Goal: Transaction & Acquisition: Book appointment/travel/reservation

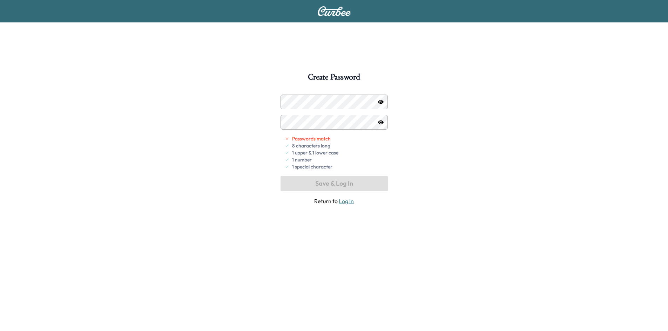
click at [425, 155] on div "Create Password Passwords match 8 characters long 1 upper & 1 lower case 1 numb…" at bounding box center [334, 238] width 668 height 331
click at [380, 125] on icon "button" at bounding box center [381, 122] width 6 height 6
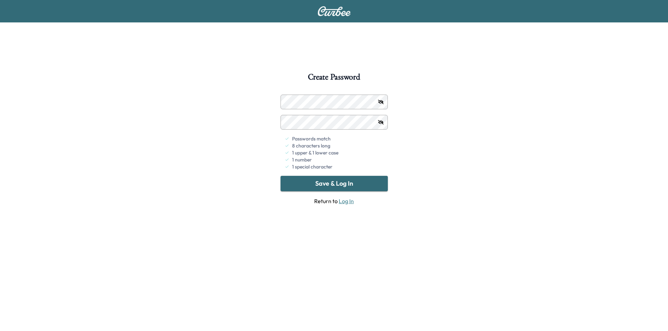
click at [477, 153] on div "Create Password Passwords match 8 characters long 1 upper & 1 lower case 1 numb…" at bounding box center [334, 238] width 668 height 331
click at [333, 183] on button "Save & Log In" at bounding box center [333, 183] width 107 height 15
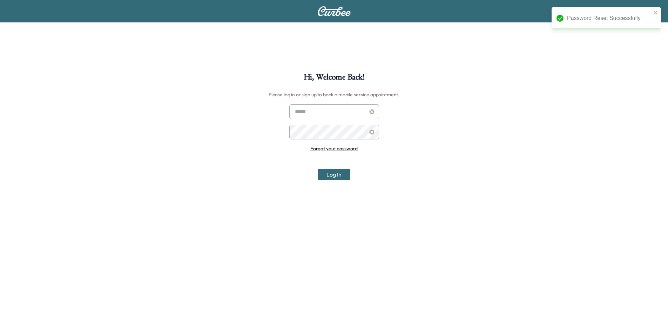
type input "**********"
click at [332, 178] on button "Log In" at bounding box center [333, 174] width 33 height 11
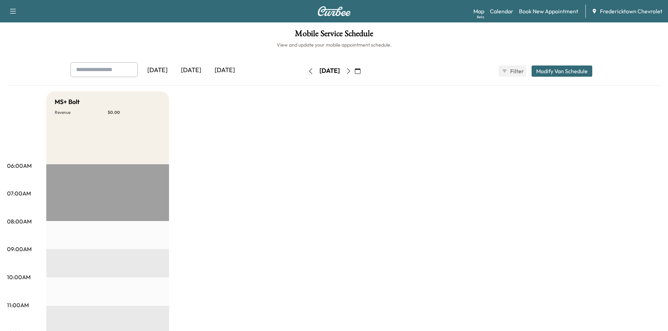
click at [546, 7] on div "Map Beta Calendar Book New Appointment Fredericktown Chevrolet" at bounding box center [567, 11] width 189 height 13
click at [545, 11] on link "Book New Appointment" at bounding box center [548, 11] width 59 height 8
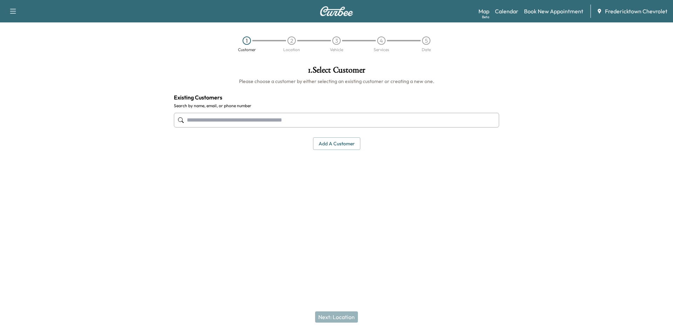
click at [266, 121] on input "text" at bounding box center [336, 120] width 325 height 15
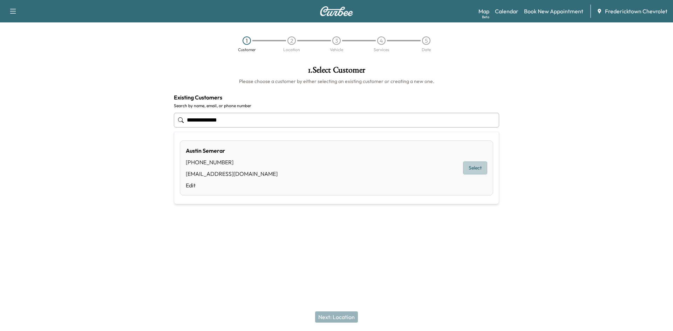
click at [472, 168] on button "Select" at bounding box center [475, 168] width 24 height 13
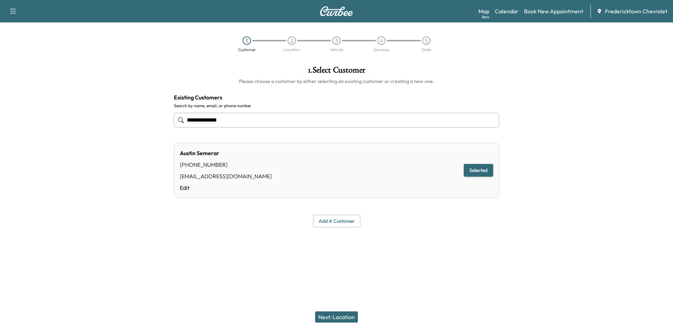
type input "**********"
click at [343, 320] on button "Next: Location" at bounding box center [336, 317] width 43 height 11
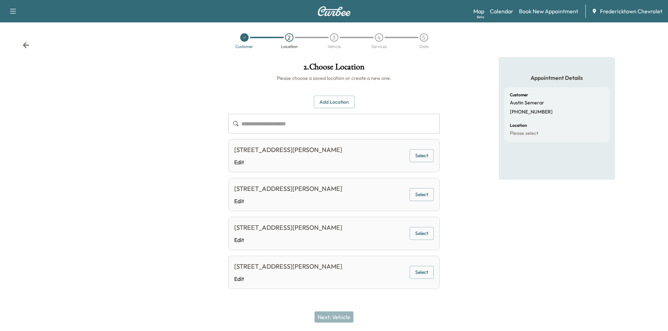
scroll to position [23, 0]
click at [426, 149] on button "Select" at bounding box center [421, 155] width 24 height 13
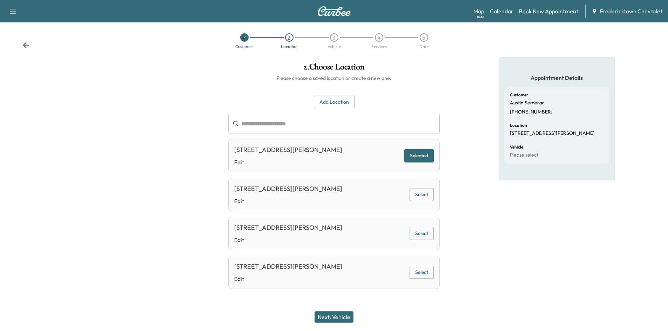
click at [330, 313] on button "Next: Vehicle" at bounding box center [333, 317] width 39 height 11
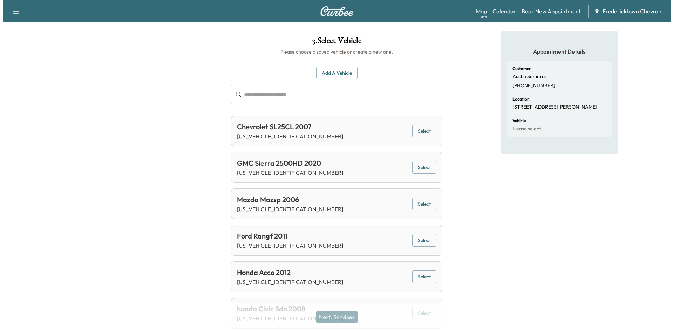
scroll to position [0, 0]
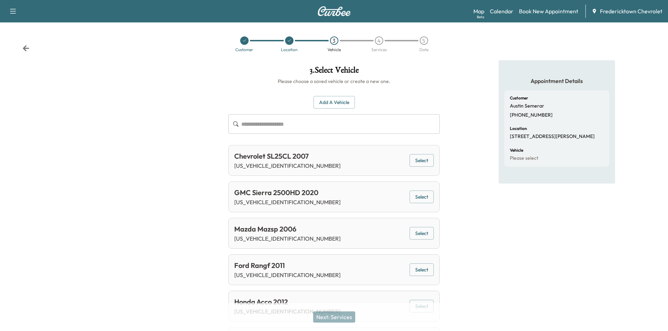
click at [419, 202] on button "Select" at bounding box center [421, 197] width 24 height 13
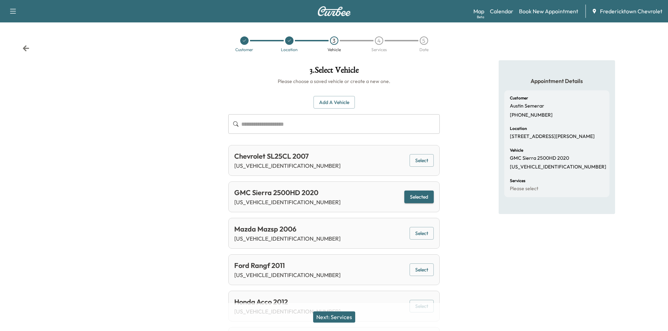
click at [340, 315] on button "Next: Services" at bounding box center [334, 317] width 42 height 11
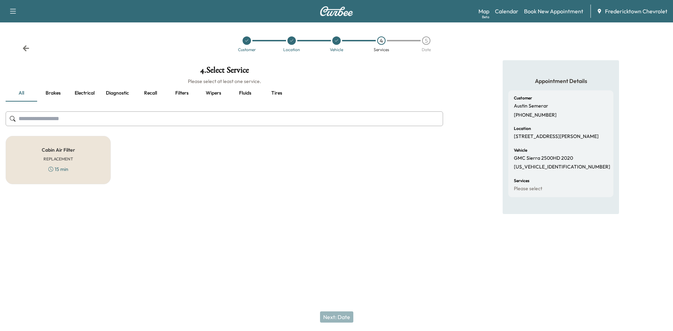
click at [59, 92] on button "Brakes" at bounding box center [53, 93] width 32 height 17
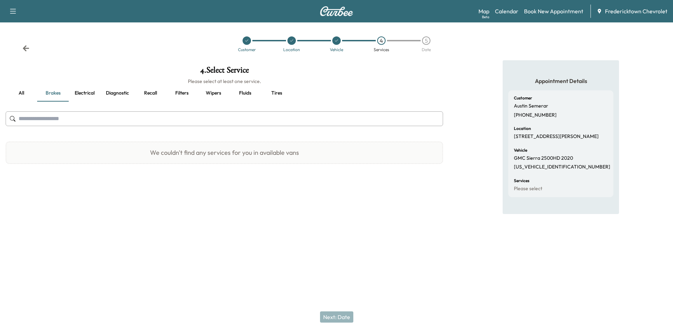
click at [86, 93] on button "Electrical" at bounding box center [85, 93] width 32 height 17
click at [123, 94] on button "Diagnostic" at bounding box center [117, 93] width 34 height 17
click at [150, 93] on button "Recall" at bounding box center [151, 93] width 32 height 17
click at [186, 97] on button "Filters" at bounding box center [182, 93] width 32 height 17
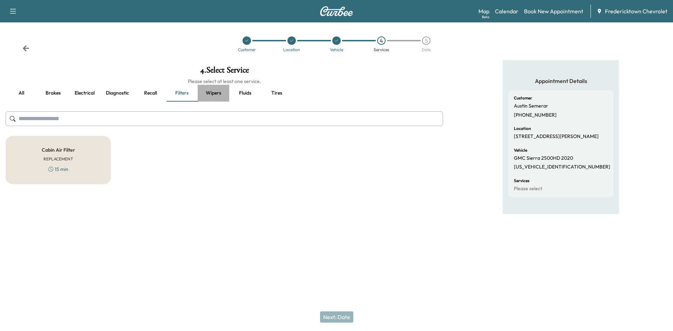
click at [221, 96] on button "Wipers" at bounding box center [214, 93] width 32 height 17
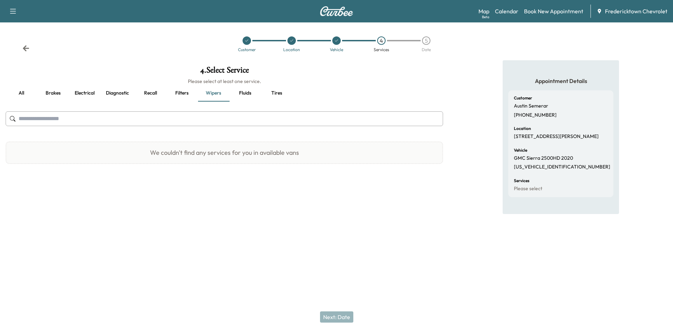
click at [256, 96] on button "Fluids" at bounding box center [245, 93] width 32 height 17
click at [274, 95] on button "Tires" at bounding box center [277, 93] width 32 height 17
click at [16, 94] on button "all" at bounding box center [22, 93] width 32 height 17
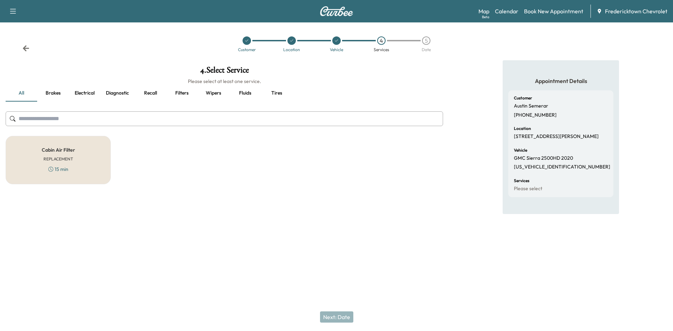
click at [51, 150] on h5 "Cabin Air Filter" at bounding box center [58, 150] width 33 height 5
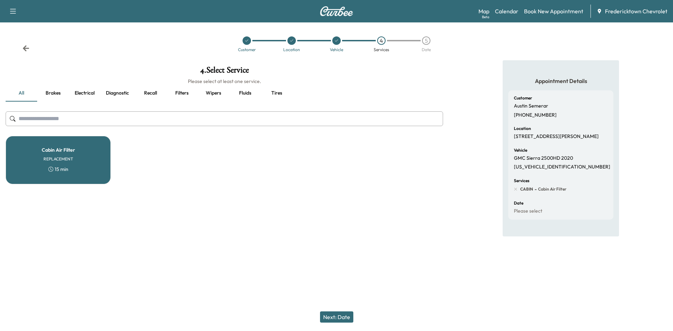
click at [70, 121] on input "text" at bounding box center [224, 118] width 437 height 15
click at [345, 258] on div at bounding box center [336, 248] width 673 height 22
click at [340, 319] on button "Next: Date" at bounding box center [336, 317] width 33 height 11
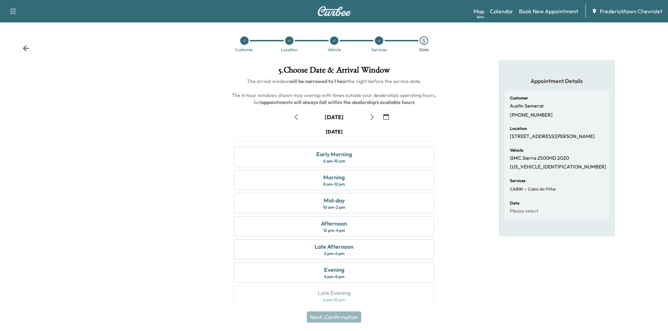
click at [343, 295] on div "Friday October 3 Early Morning 6 am - 10 am Morning 8 am - 12 pm Mid-day 10 am …" at bounding box center [333, 218] width 211 height 180
click at [261, 303] on div "Next: Confirmation" at bounding box center [334, 317] width 668 height 28
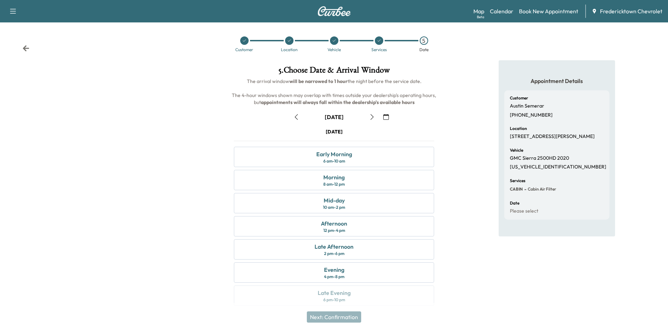
click at [299, 118] on icon "button" at bounding box center [296, 117] width 6 height 6
click at [369, 117] on icon "button" at bounding box center [372, 117] width 6 height 6
click at [345, 196] on div "Mid-day 10 am - 2 pm" at bounding box center [334, 203] width 200 height 20
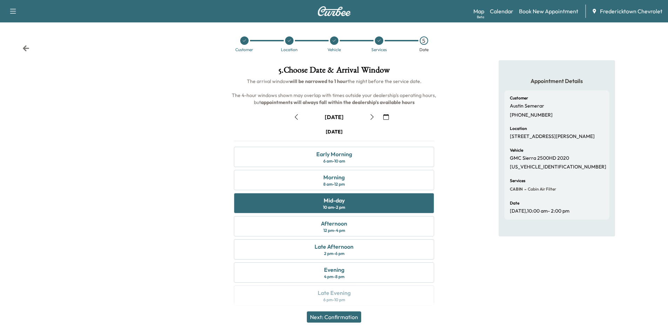
click at [334, 316] on button "Next: Confirmation" at bounding box center [334, 317] width 54 height 11
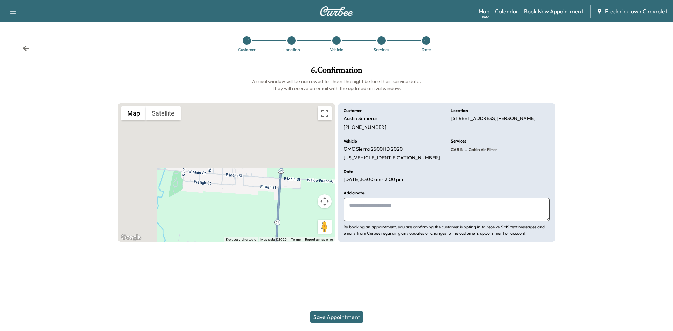
click at [334, 316] on button "Save Appointment" at bounding box center [336, 317] width 53 height 11
click at [24, 50] on icon at bounding box center [25, 48] width 7 height 7
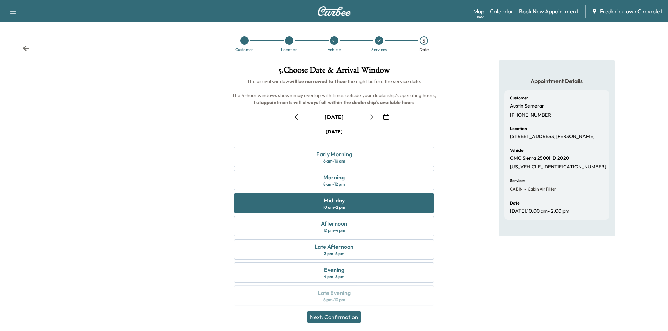
click at [370, 118] on icon "button" at bounding box center [372, 117] width 6 height 6
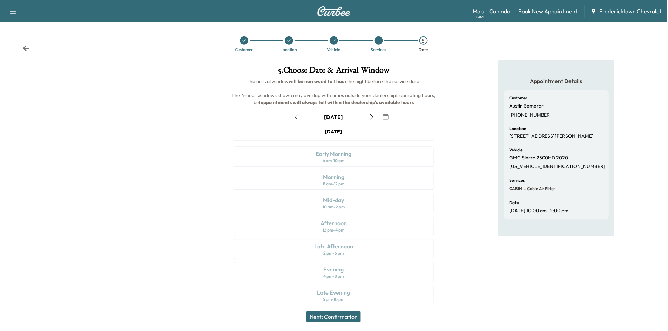
click at [370, 118] on icon "button" at bounding box center [372, 117] width 6 height 6
click at [341, 273] on div "Evening" at bounding box center [334, 270] width 20 height 8
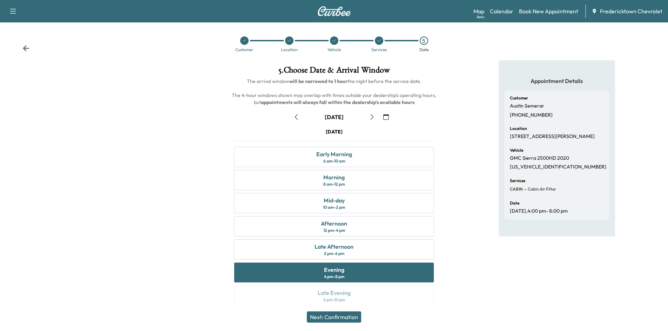
click at [339, 317] on button "Next: Confirmation" at bounding box center [334, 317] width 54 height 11
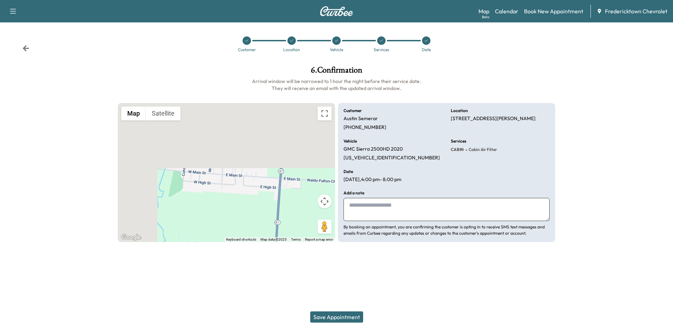
click at [331, 319] on button "Save Appointment" at bounding box center [336, 317] width 53 height 11
click at [343, 9] on img at bounding box center [337, 11] width 34 height 10
click at [343, 12] on img at bounding box center [337, 11] width 34 height 10
click at [544, 10] on link "Book New Appointment" at bounding box center [553, 11] width 59 height 8
click at [547, 8] on link "Book New Appointment" at bounding box center [553, 11] width 59 height 8
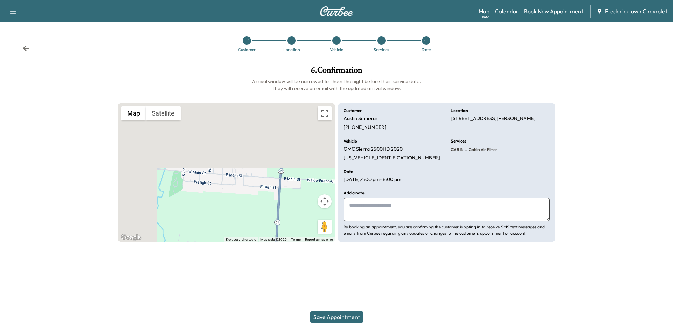
click at [545, 11] on link "Book New Appointment" at bounding box center [553, 11] width 59 height 8
click at [338, 315] on button "Save Appointment" at bounding box center [336, 317] width 53 height 11
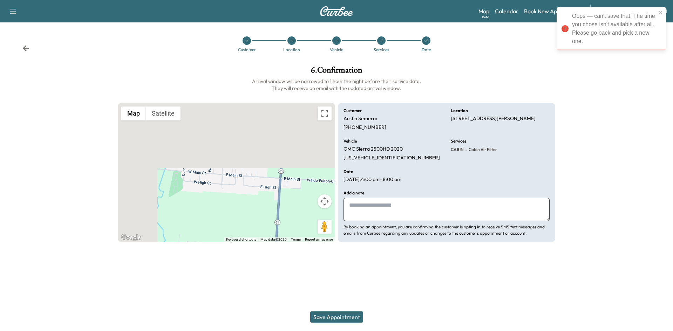
click at [10, 13] on icon "button" at bounding box center [13, 11] width 8 height 8
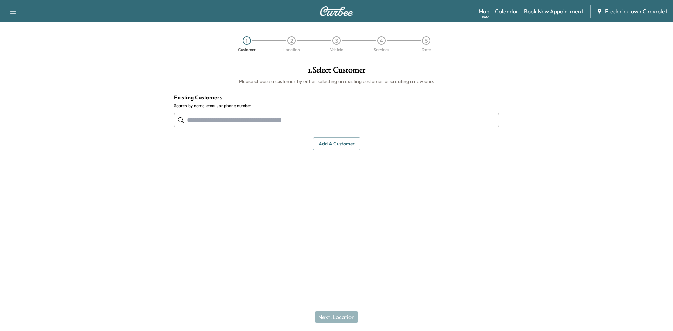
click at [284, 118] on input "text" at bounding box center [336, 120] width 325 height 15
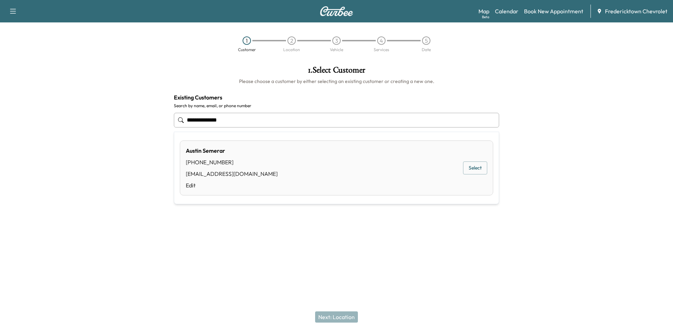
click at [214, 170] on div "[EMAIL_ADDRESS][DOMAIN_NAME]" at bounding box center [232, 174] width 92 height 8
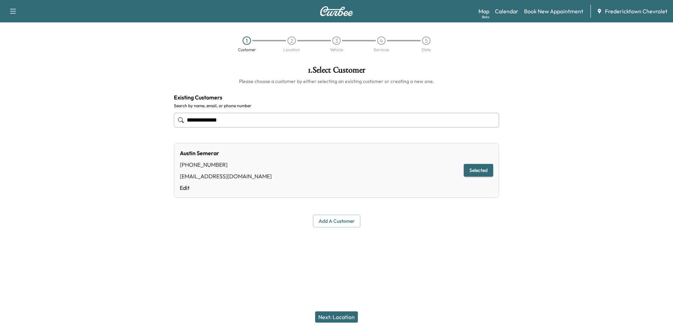
type input "**********"
click at [328, 313] on button "Next: Location" at bounding box center [336, 317] width 43 height 11
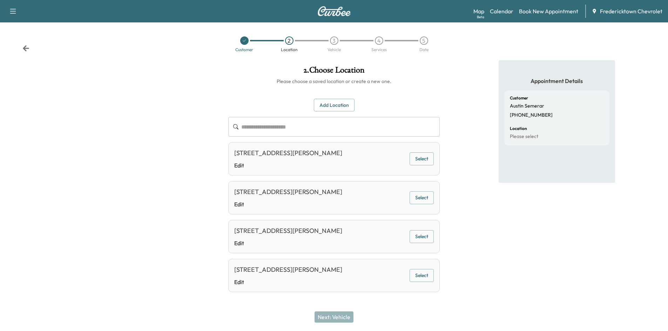
click at [309, 157] on div "103 E MAIN ST, FULTON, OH 43321, USA" at bounding box center [288, 153] width 108 height 10
click at [424, 164] on button "Select" at bounding box center [421, 158] width 24 height 13
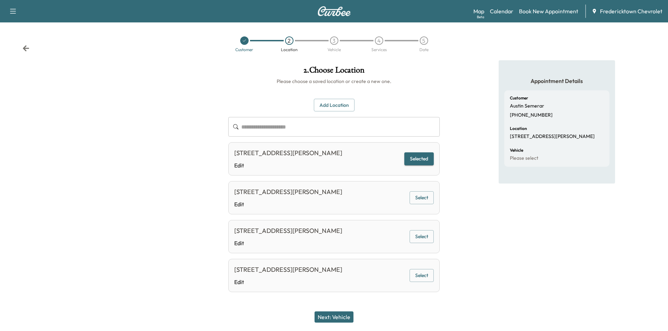
click at [339, 317] on button "Next: Vehicle" at bounding box center [333, 317] width 39 height 11
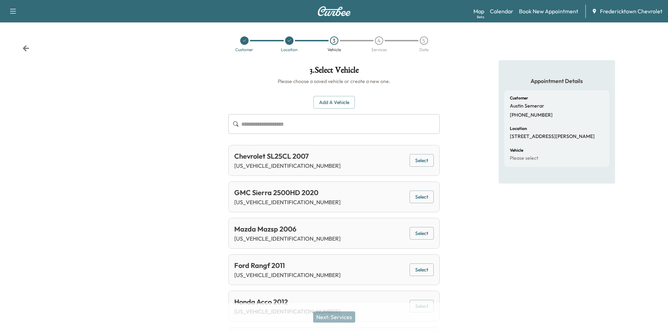
click at [416, 196] on button "Select" at bounding box center [421, 197] width 24 height 13
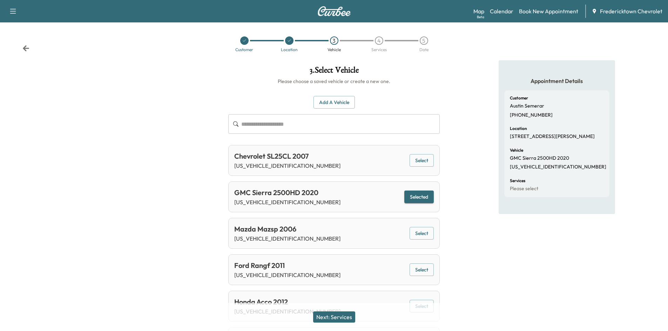
click at [337, 320] on button "Next: Services" at bounding box center [334, 317] width 42 height 11
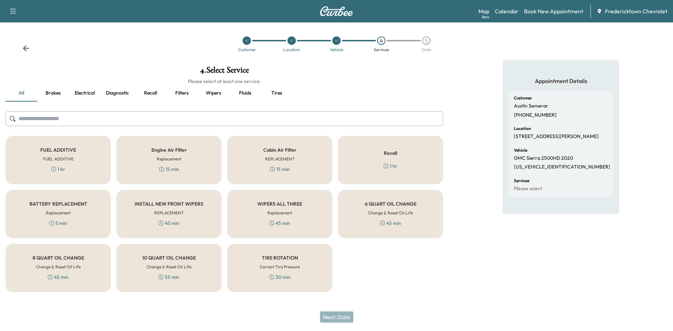
click at [91, 178] on div "FUEL ADDITIVE FUEL ADDITIVE 1 hr" at bounding box center [58, 160] width 105 height 48
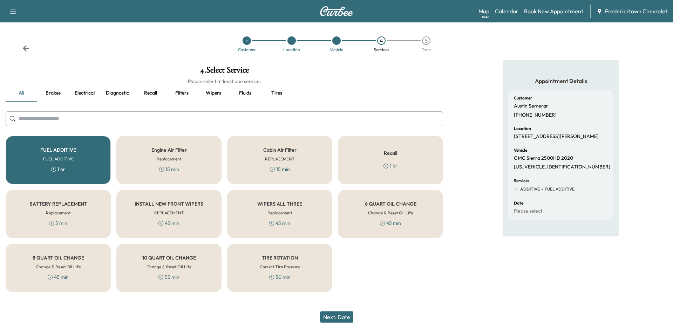
click at [157, 159] on h6 "Replacement" at bounding box center [169, 159] width 25 height 6
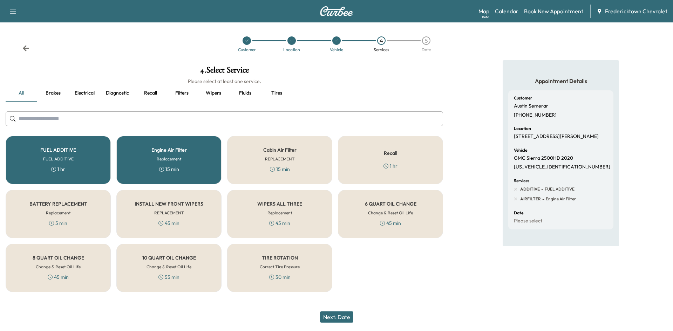
click at [260, 158] on div "Cabin Air Filter REPLACEMENT 15 min" at bounding box center [279, 160] width 105 height 48
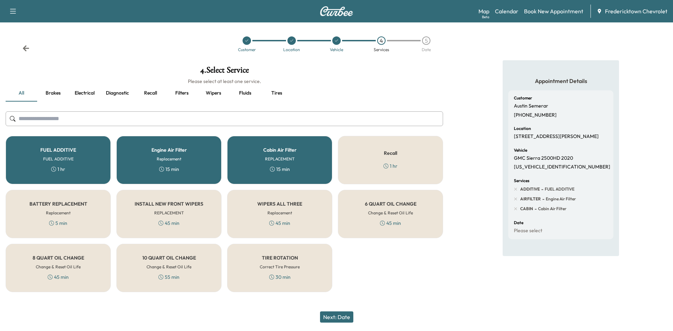
click at [381, 158] on div "Recall 1 hr" at bounding box center [390, 160] width 105 height 48
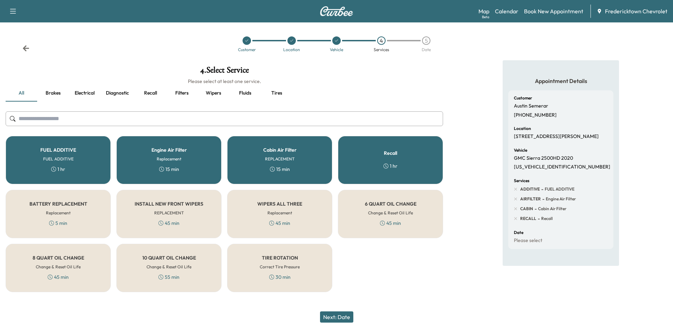
click at [386, 193] on div "6 QUART OIL CHANGE Change & Reset Oil Life 45 min" at bounding box center [390, 214] width 105 height 48
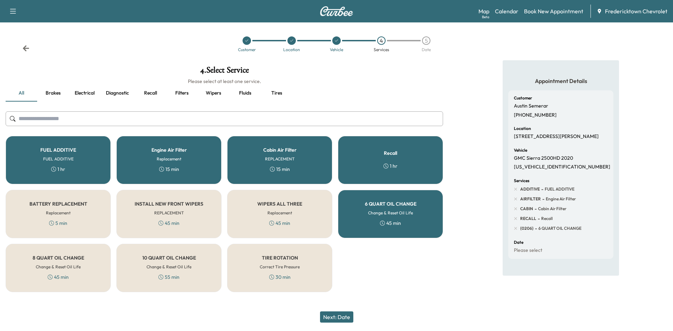
click at [302, 209] on div "WIPERS ALL THREE Replacement 45 min" at bounding box center [279, 214] width 105 height 48
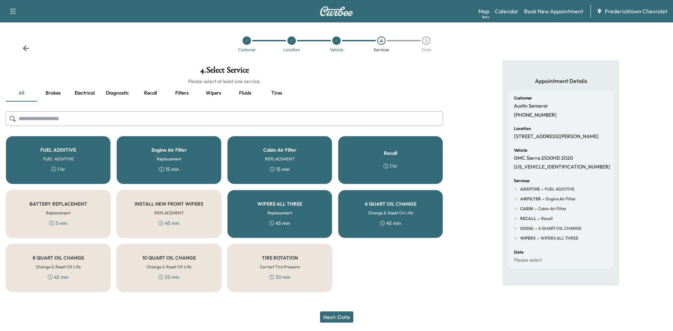
click at [339, 320] on button "Next: Date" at bounding box center [336, 317] width 33 height 11
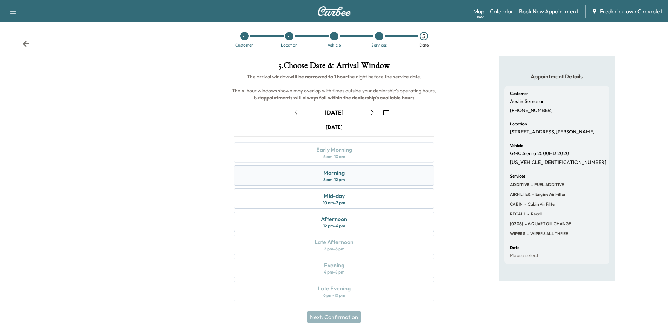
scroll to position [6, 0]
click at [340, 168] on div "Morning" at bounding box center [333, 172] width 21 height 8
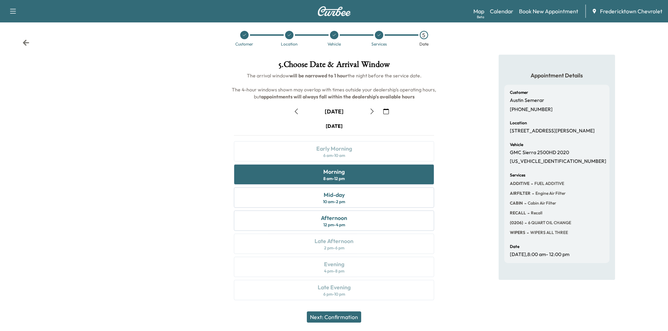
click at [341, 319] on button "Next: Confirmation" at bounding box center [334, 317] width 54 height 11
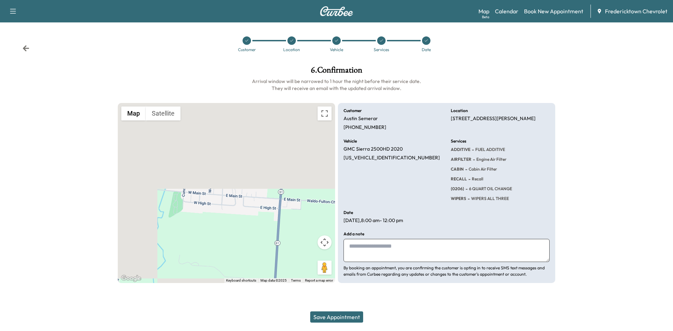
click at [339, 323] on div "Save Appointment" at bounding box center [336, 317] width 673 height 28
click at [340, 318] on button "Save Appointment" at bounding box center [336, 317] width 53 height 11
click at [379, 41] on div at bounding box center [381, 40] width 8 height 8
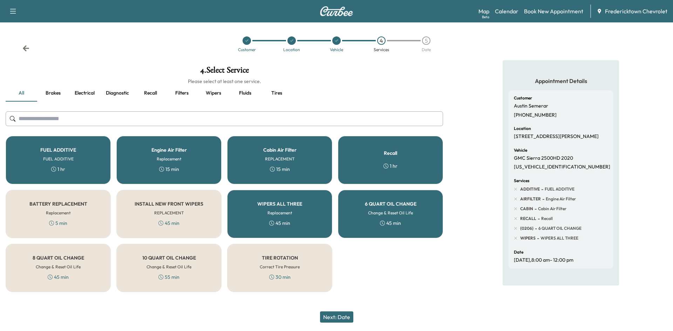
click at [367, 173] on div "Recall 1 hr" at bounding box center [390, 160] width 105 height 48
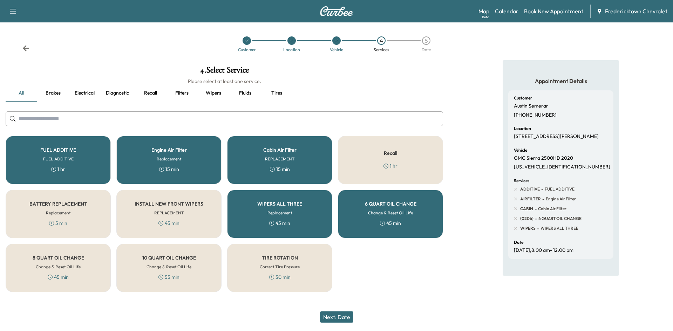
click at [364, 203] on div "6 QUART OIL CHANGE Change & Reset Oil Life 45 min" at bounding box center [390, 214] width 105 height 48
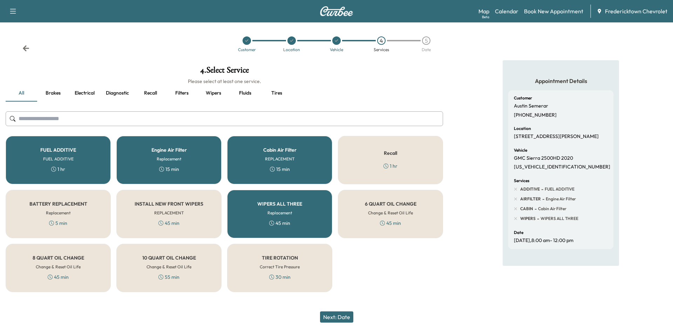
click at [340, 316] on button "Next: Date" at bounding box center [336, 317] width 33 height 11
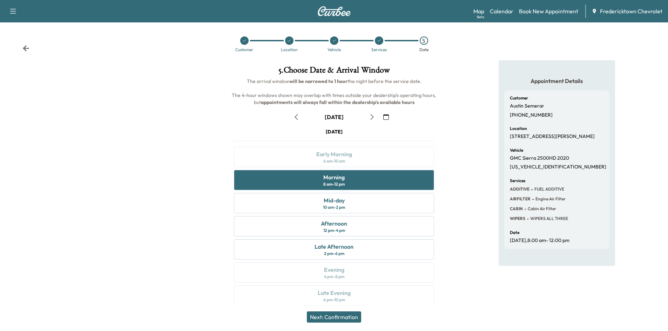
click at [339, 318] on button "Next: Confirmation" at bounding box center [334, 317] width 54 height 11
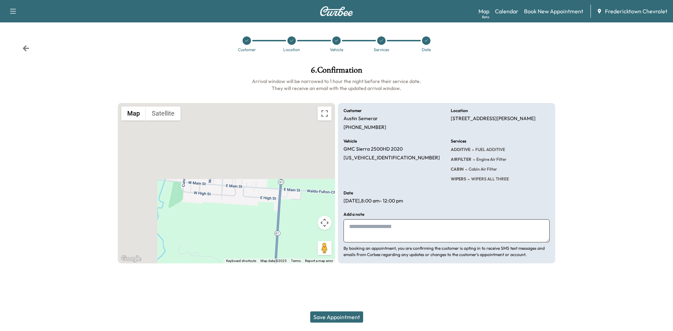
click at [341, 317] on button "Save Appointment" at bounding box center [336, 317] width 53 height 11
click at [28, 48] on icon at bounding box center [25, 48] width 7 height 7
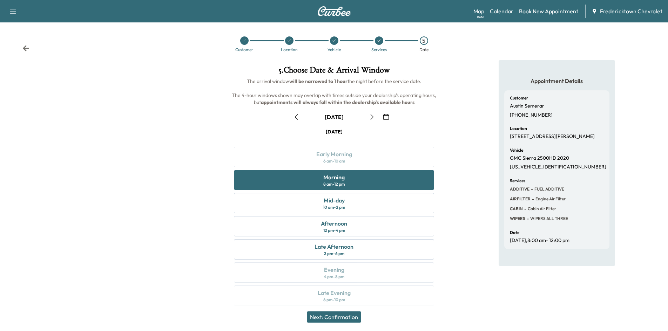
click at [28, 48] on icon at bounding box center [25, 48] width 7 height 7
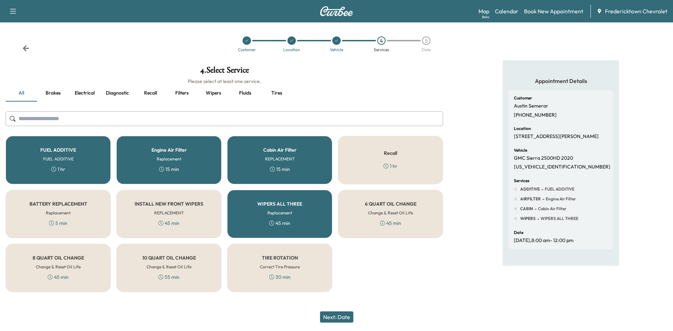
click at [262, 210] on div "WIPERS ALL THREE Replacement 45 min" at bounding box center [279, 214] width 105 height 48
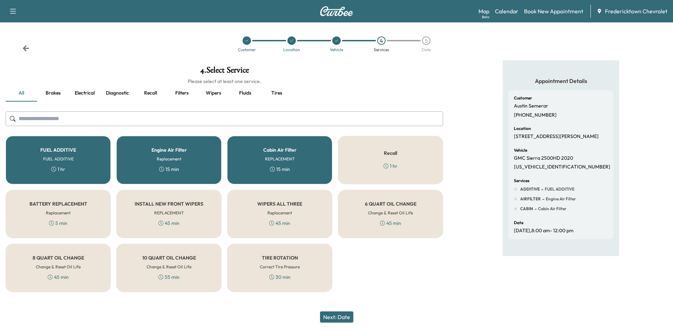
click at [334, 317] on button "Next: Date" at bounding box center [336, 317] width 33 height 11
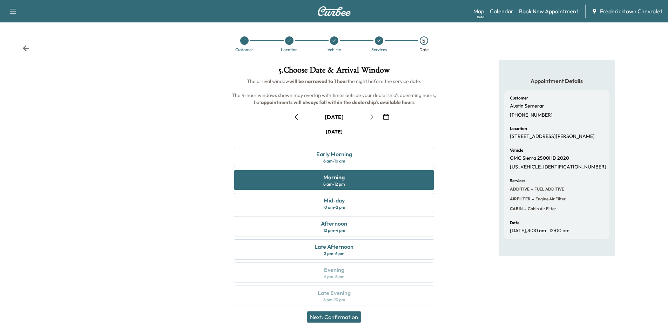
click at [334, 317] on button "Next: Confirmation" at bounding box center [334, 317] width 54 height 11
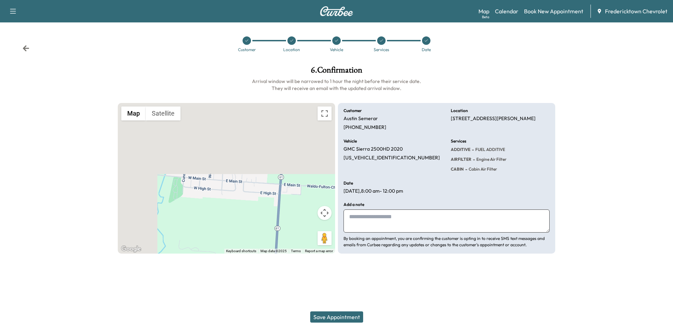
click at [349, 314] on button "Save Appointment" at bounding box center [336, 317] width 53 height 11
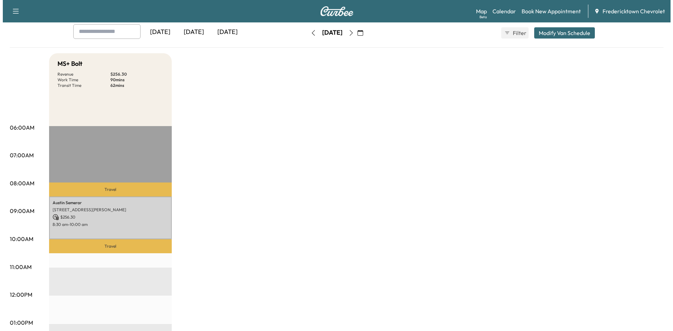
scroll to position [35, 0]
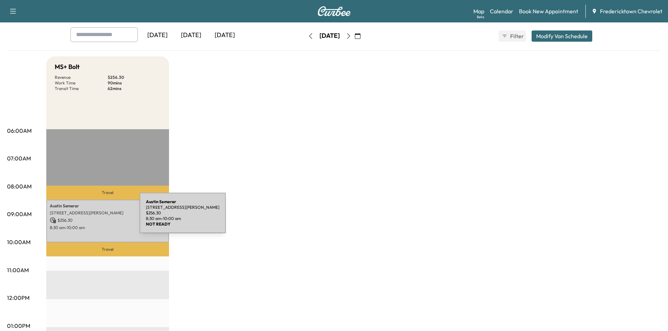
click at [87, 217] on p "$ 256.30" at bounding box center [108, 220] width 116 height 6
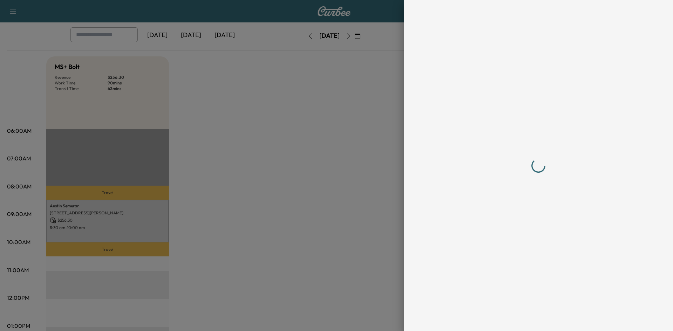
scroll to position [0, 0]
click at [560, 115] on div at bounding box center [538, 165] width 207 height 303
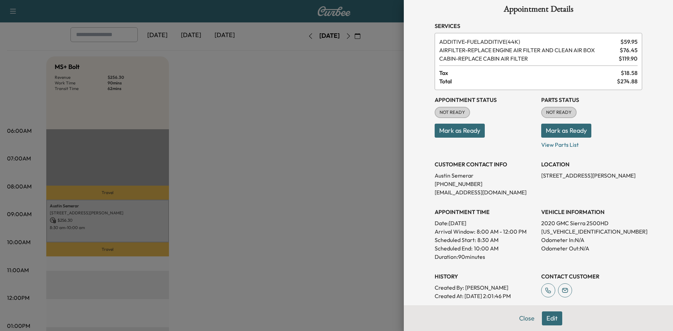
scroll to position [1, 0]
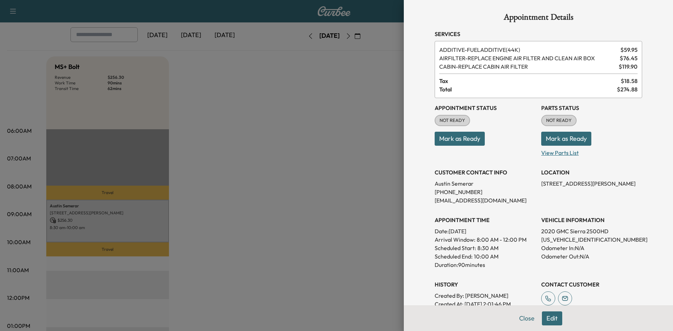
click at [560, 153] on p "View Parts List" at bounding box center [591, 151] width 101 height 11
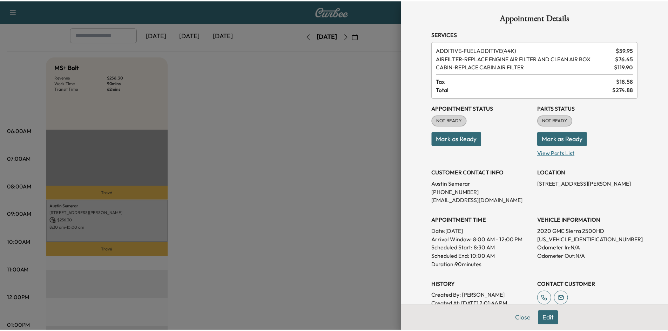
scroll to position [0, 0]
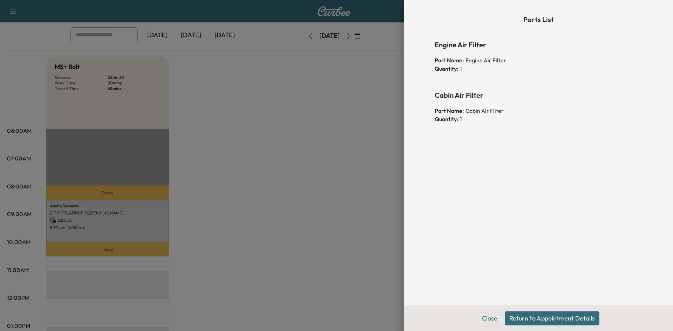
click at [540, 315] on button "Return to Appointment Details" at bounding box center [552, 319] width 95 height 14
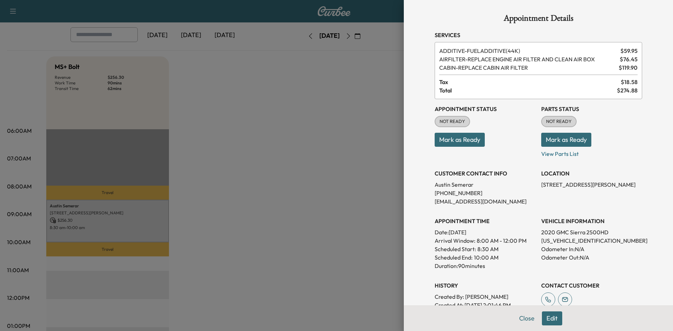
click at [444, 142] on button "Mark as Ready" at bounding box center [460, 140] width 50 height 14
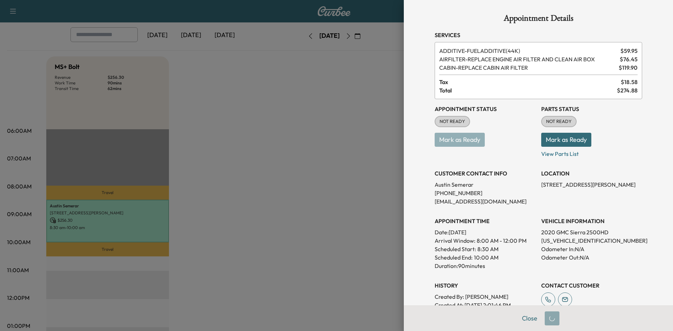
click at [551, 139] on button "Mark as Ready" at bounding box center [566, 140] width 50 height 14
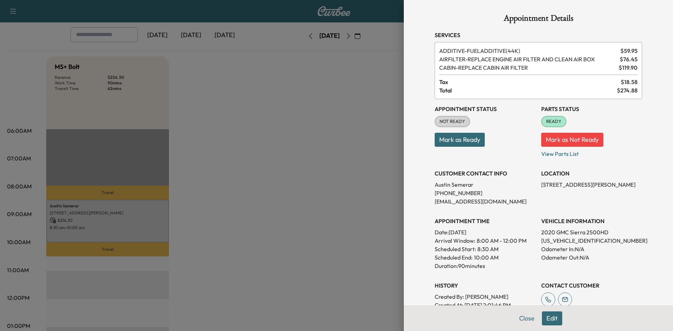
click at [646, 138] on div "Appointment Details Services ADDITIVE - FUELADDITIVE(44K) $ 59.95 AIRFILTER - R…" at bounding box center [538, 165] width 269 height 331
click at [450, 137] on button "Mark as Ready" at bounding box center [460, 140] width 50 height 14
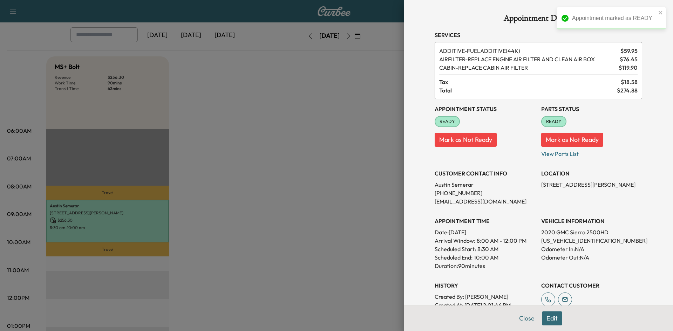
click at [524, 323] on button "Close" at bounding box center [526, 319] width 25 height 14
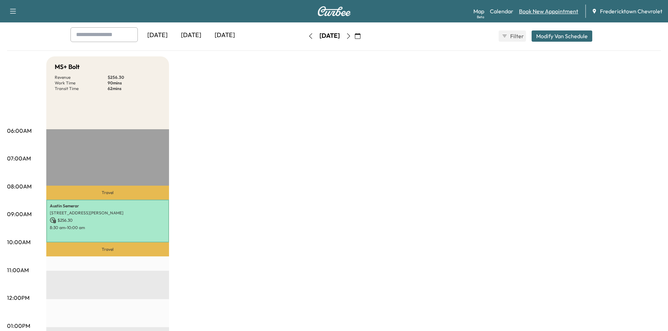
click at [546, 10] on link "Book New Appointment" at bounding box center [548, 11] width 59 height 8
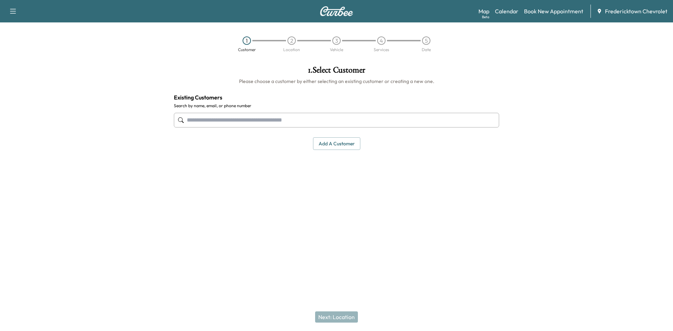
click at [228, 123] on input "text" at bounding box center [336, 120] width 325 height 15
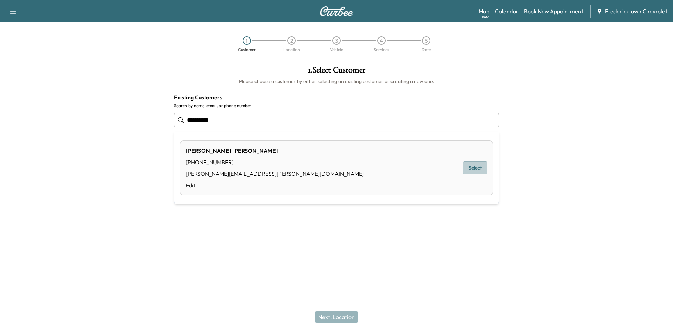
click at [477, 169] on button "Select" at bounding box center [475, 168] width 24 height 13
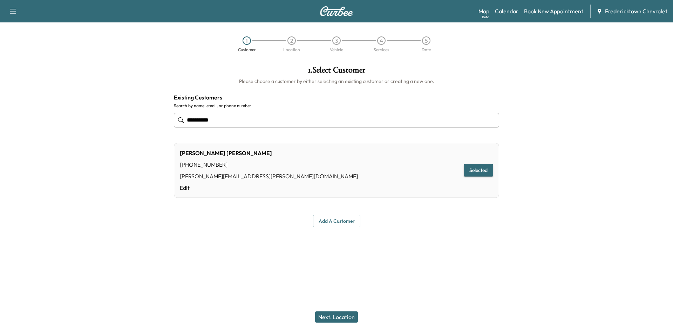
type input "**********"
click at [339, 317] on button "Next: Location" at bounding box center [336, 317] width 43 height 11
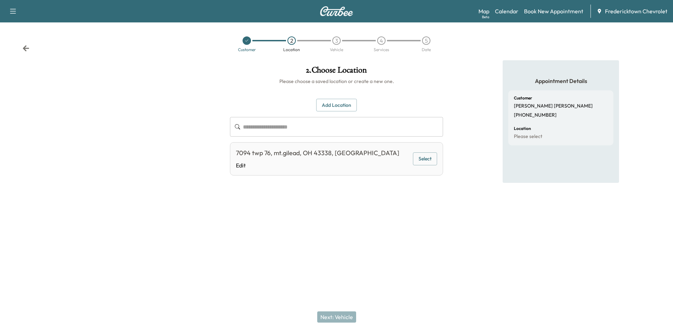
click at [345, 100] on button "Add Location" at bounding box center [336, 105] width 41 height 13
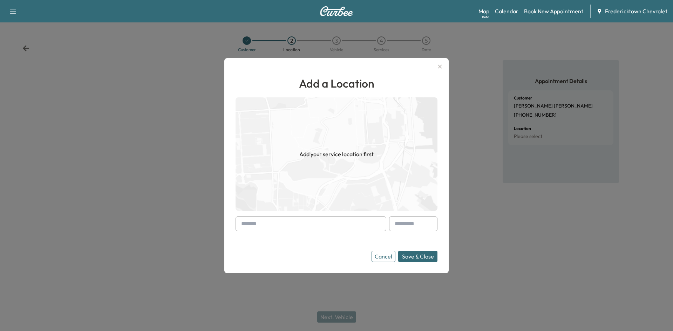
click at [316, 226] on input "text" at bounding box center [310, 224] width 151 height 15
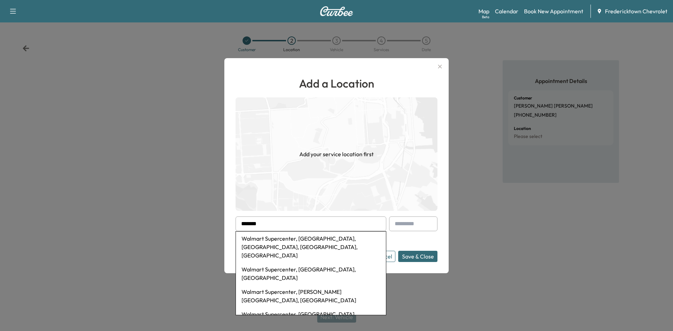
click at [263, 241] on li "Walmart Supercenter, Coshocton Avenue, Mount Vernon, OH, USA" at bounding box center [311, 247] width 150 height 31
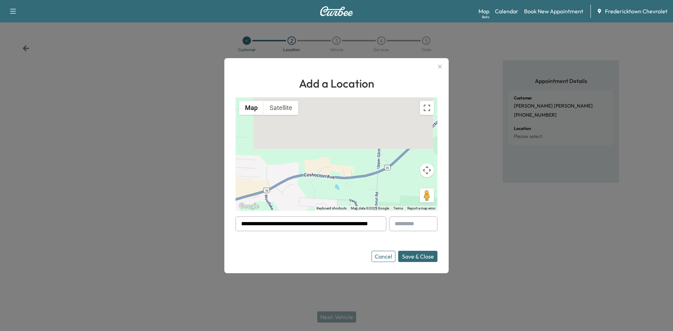
click at [337, 225] on input "**********" at bounding box center [310, 224] width 151 height 15
drag, startPoint x: 240, startPoint y: 225, endPoint x: 262, endPoint y: 224, distance: 21.8
click at [263, 225] on div "**********" at bounding box center [310, 224] width 151 height 15
click at [242, 224] on div at bounding box center [242, 224] width 8 height 8
click at [246, 222] on div at bounding box center [242, 224] width 8 height 8
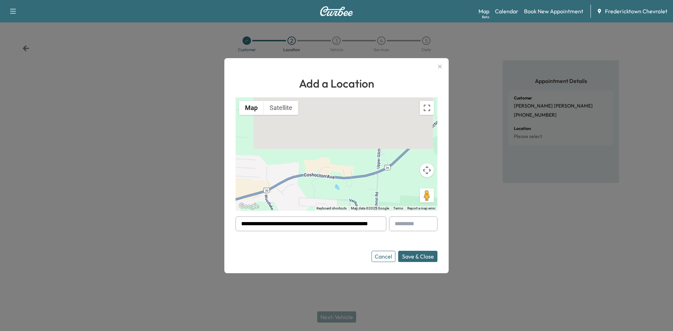
click at [270, 224] on input "**********" at bounding box center [310, 224] width 151 height 15
drag, startPoint x: 331, startPoint y: 231, endPoint x: 236, endPoint y: 233, distance: 95.4
click at [236, 233] on form "**********" at bounding box center [336, 240] width 202 height 46
type input "**********"
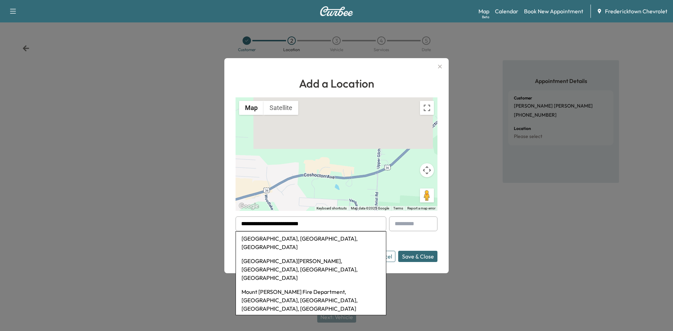
drag, startPoint x: 334, startPoint y: 223, endPoint x: 217, endPoint y: 234, distance: 116.9
click at [217, 234] on div "**********" at bounding box center [336, 165] width 673 height 331
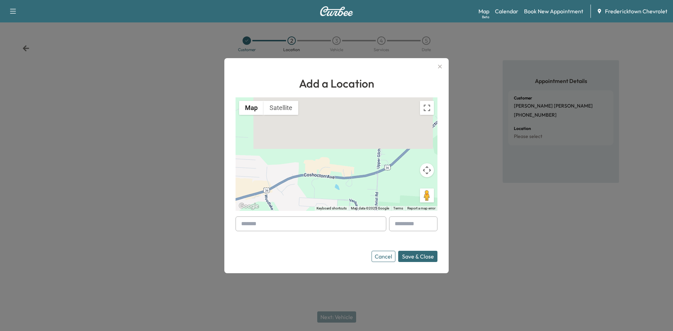
click at [257, 223] on input "text" at bounding box center [310, 224] width 151 height 15
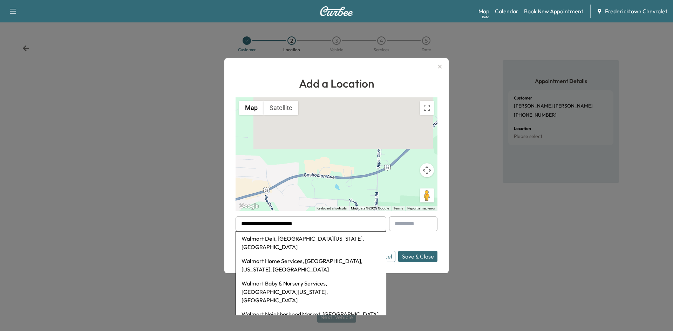
click at [282, 240] on li "Walmart Deli, Palomar Centre Drive, Lexington, Kentucky, USA" at bounding box center [311, 243] width 150 height 22
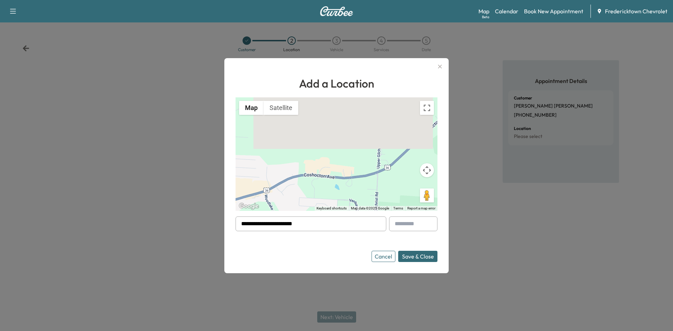
type input "**********"
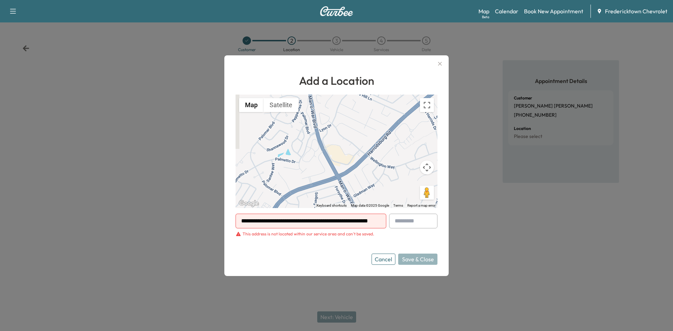
click at [384, 257] on button "Cancel" at bounding box center [383, 259] width 24 height 11
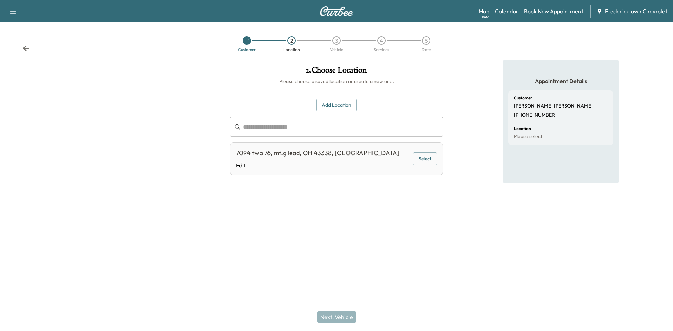
click at [426, 159] on button "Select" at bounding box center [425, 158] width 24 height 13
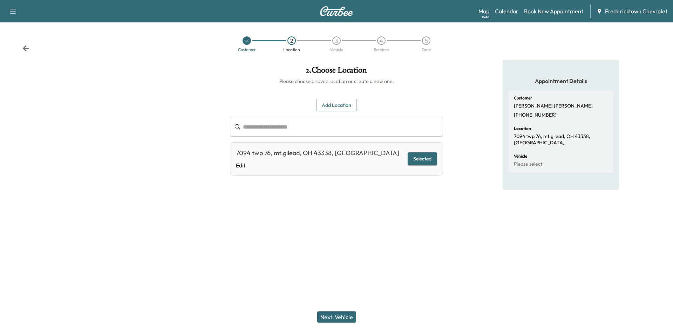
click at [338, 314] on button "Next: Vehicle" at bounding box center [336, 317] width 39 height 11
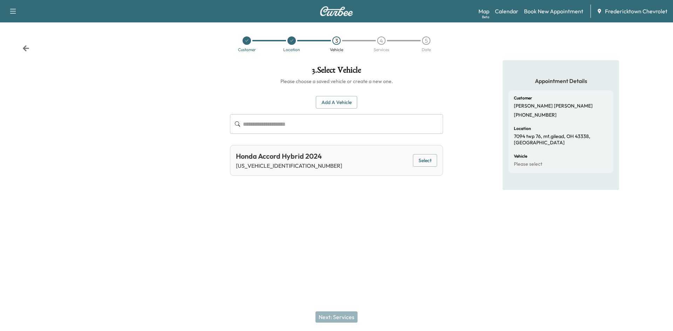
click at [333, 101] on button "Add a Vehicle" at bounding box center [336, 102] width 41 height 13
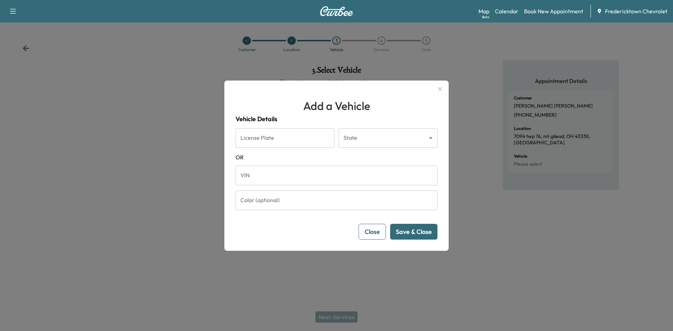
click at [300, 134] on input "License Plate" at bounding box center [284, 138] width 99 height 20
click at [271, 178] on input "VIN" at bounding box center [336, 176] width 202 height 20
type input "**********"
click at [419, 229] on button "Save & Close" at bounding box center [413, 232] width 47 height 16
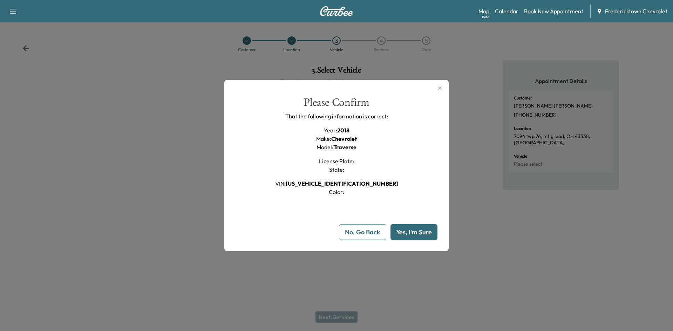
click at [419, 229] on button "Yes, I'm Sure" at bounding box center [413, 232] width 47 height 16
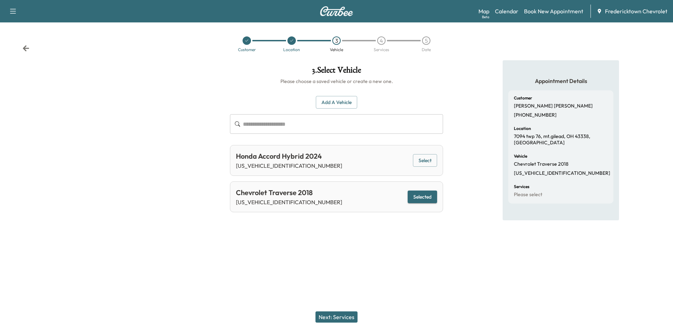
click at [337, 315] on button "Next: Services" at bounding box center [336, 317] width 42 height 11
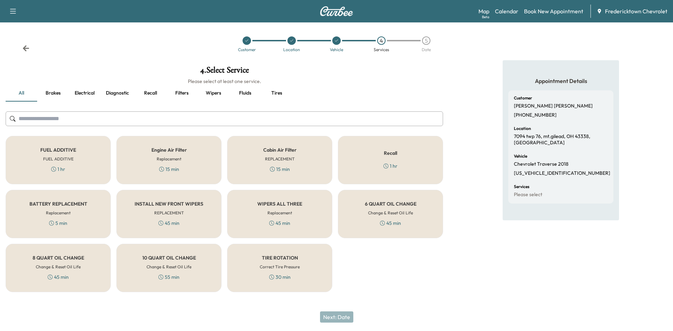
click at [49, 153] on div "FUEL ADDITIVE FUEL ADDITIVE 1 hr" at bounding box center [58, 160] width 105 height 48
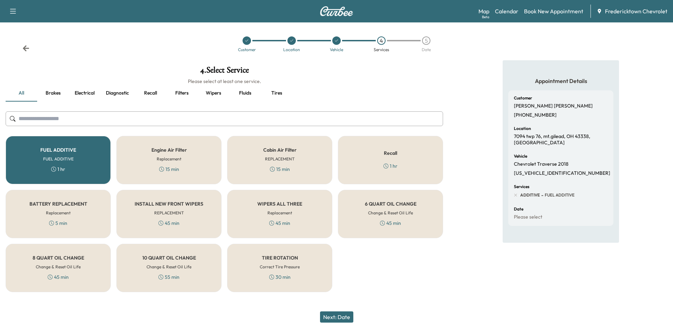
click at [397, 220] on div "45 min" at bounding box center [390, 223] width 21 height 7
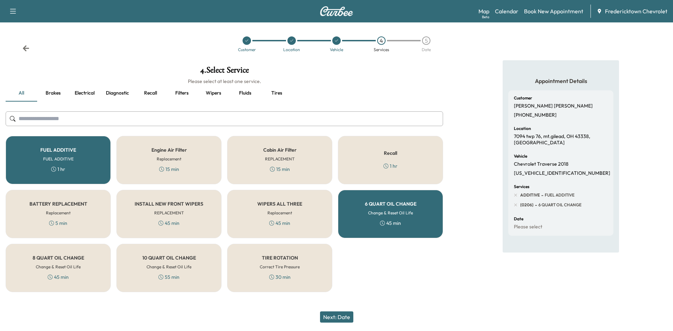
click at [340, 317] on button "Next: Date" at bounding box center [336, 317] width 33 height 11
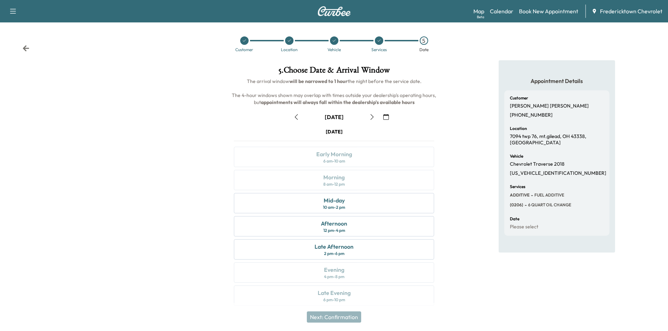
click at [387, 116] on icon "button" at bounding box center [386, 117] width 6 height 6
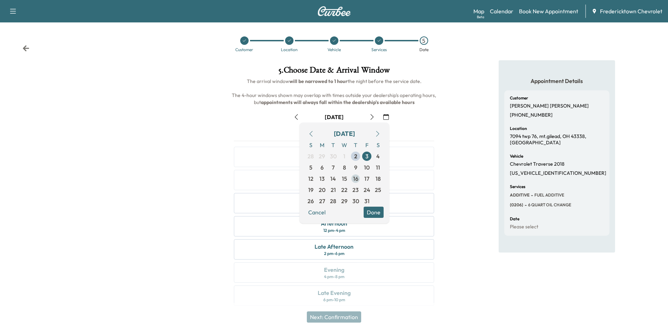
click at [356, 177] on span "16" at bounding box center [355, 179] width 5 height 8
click at [164, 152] on div at bounding box center [111, 187] width 223 height 254
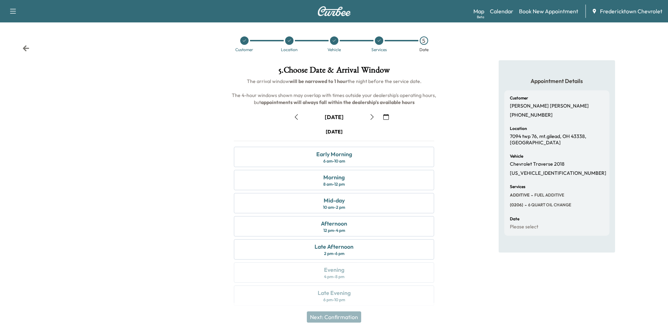
click at [385, 118] on icon "button" at bounding box center [386, 117] width 6 height 6
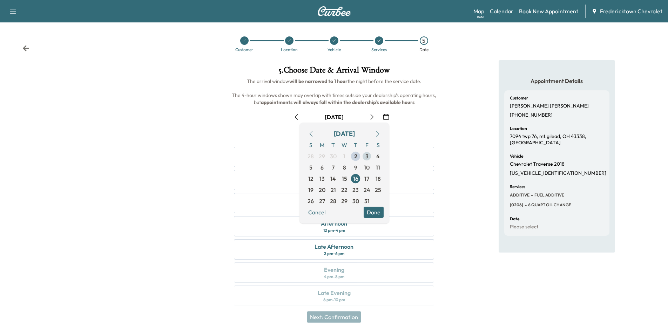
click at [366, 157] on span "3" at bounding box center [366, 156] width 3 height 8
click at [447, 119] on div "Appointment Details Customer ANDY TUPPS (419) 631-7096 Location 7094 twp 76, mt…" at bounding box center [556, 187] width 223 height 254
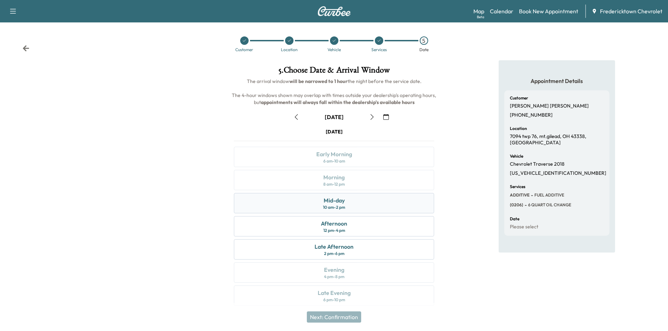
click at [340, 205] on div "10 am - 2 pm" at bounding box center [334, 208] width 22 height 6
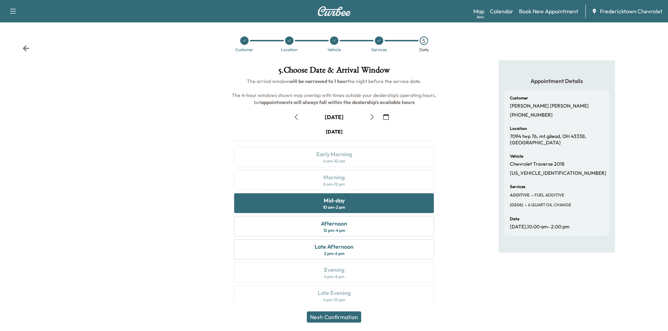
click at [335, 316] on button "Next: Confirmation" at bounding box center [334, 317] width 54 height 11
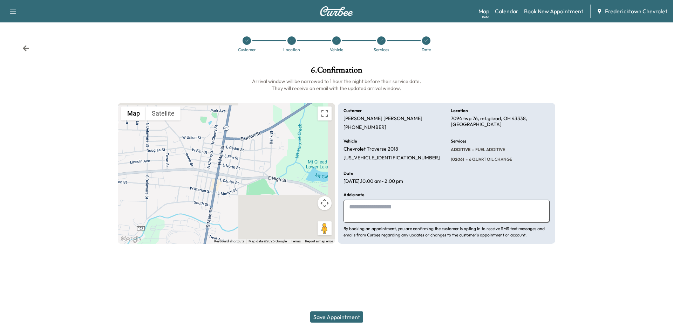
click at [335, 316] on button "Save Appointment" at bounding box center [336, 317] width 53 height 11
click at [380, 38] on div at bounding box center [381, 40] width 8 height 8
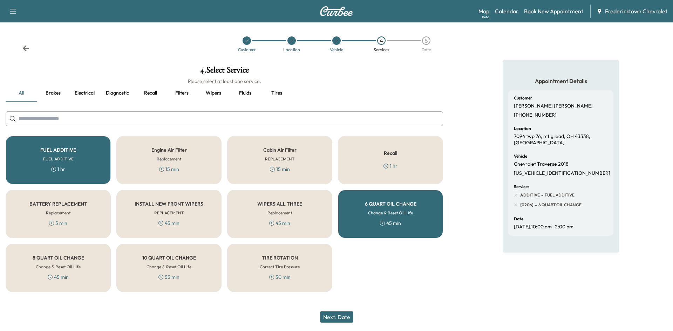
click at [65, 163] on div "FUEL ADDITIVE FUEL ADDITIVE 1 hr" at bounding box center [58, 160] width 105 height 48
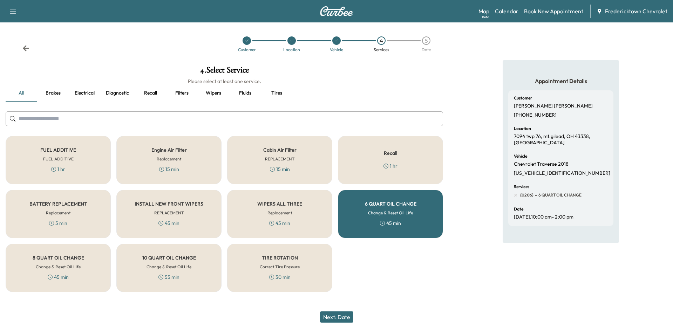
click at [339, 317] on button "Next: Date" at bounding box center [336, 317] width 33 height 11
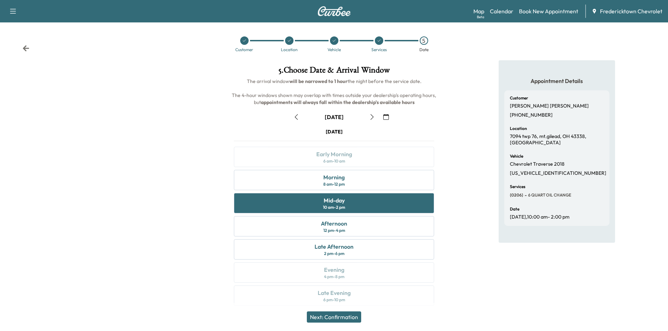
click at [339, 317] on button "Next: Confirmation" at bounding box center [334, 317] width 54 height 11
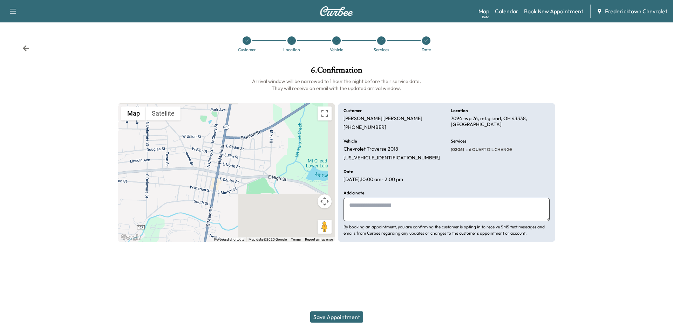
click at [339, 317] on button "Save Appointment" at bounding box center [336, 317] width 53 height 11
click at [382, 36] on div at bounding box center [381, 40] width 8 height 8
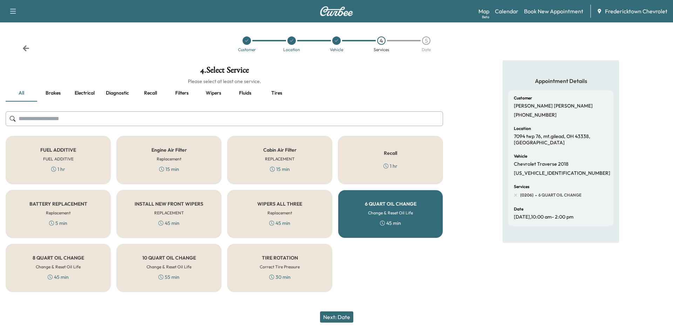
click at [413, 216] on div "6 QUART OIL CHANGE Change & Reset Oil Life 45 min" at bounding box center [390, 214] width 105 height 48
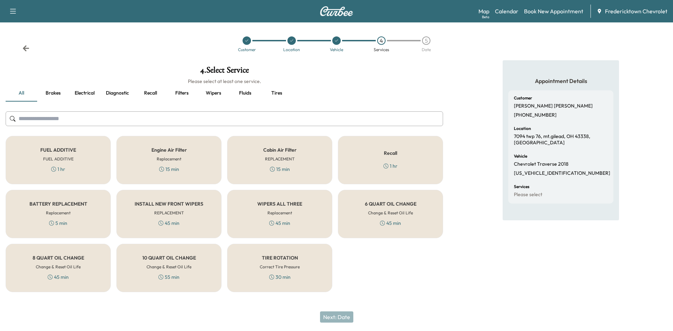
click at [55, 162] on h6 "FUEL ADDITIVE" at bounding box center [58, 159] width 30 height 6
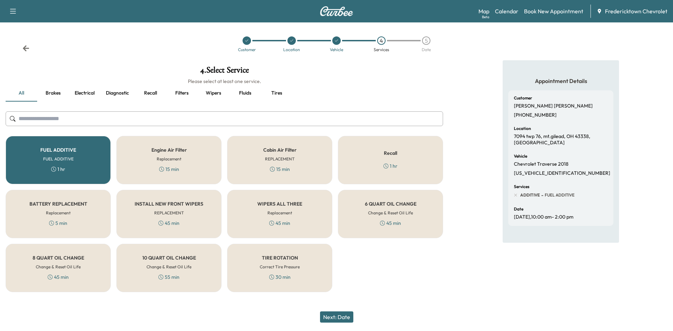
click at [332, 316] on button "Next: Date" at bounding box center [336, 317] width 33 height 11
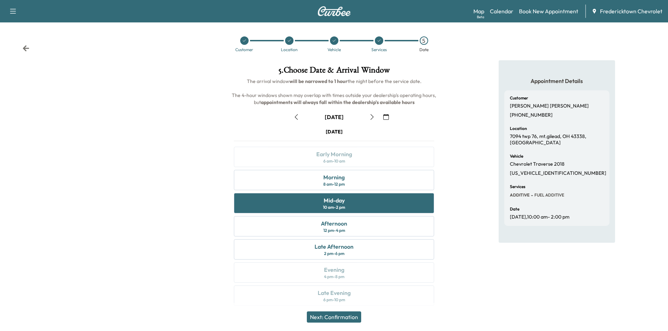
click at [332, 316] on button "Next: Confirmation" at bounding box center [334, 317] width 54 height 11
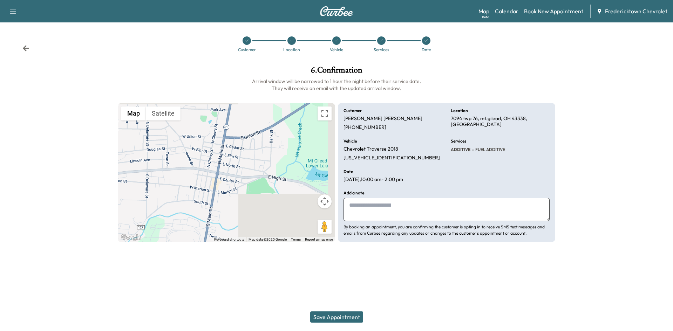
click at [332, 316] on button "Save Appointment" at bounding box center [336, 317] width 53 height 11
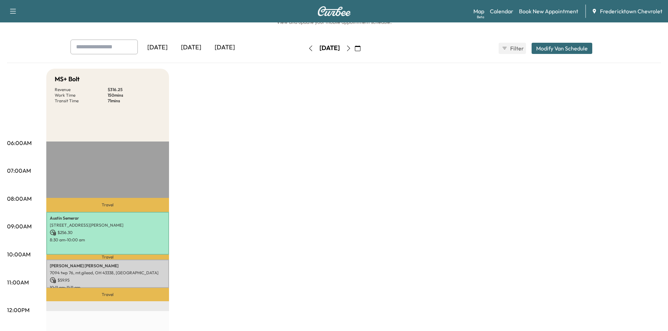
scroll to position [35, 0]
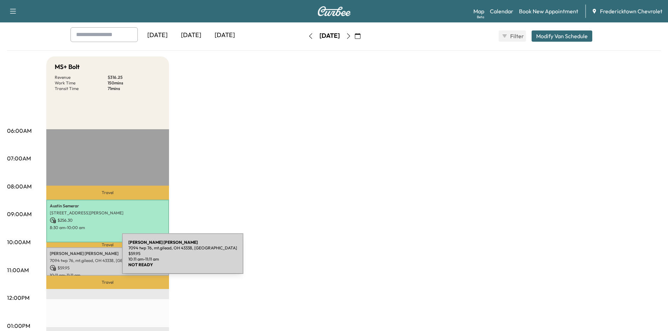
click at [69, 258] on p "7094 twp 76, mt.gilead, OH 43338, United States of America" at bounding box center [108, 261] width 116 height 6
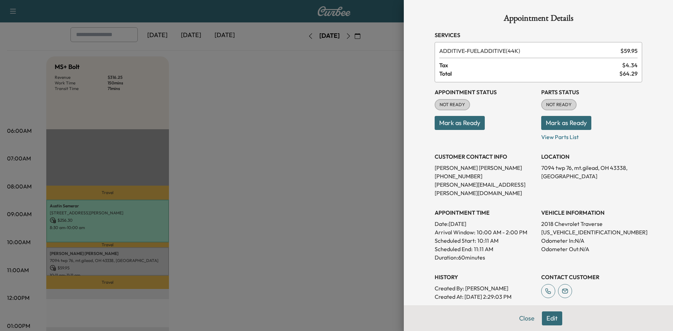
click at [552, 105] on span "NOT READY" at bounding box center [559, 104] width 34 height 7
click at [554, 121] on button "Mark as Ready" at bounding box center [566, 123] width 50 height 14
click at [466, 126] on button "Mark as Ready" at bounding box center [460, 123] width 50 height 14
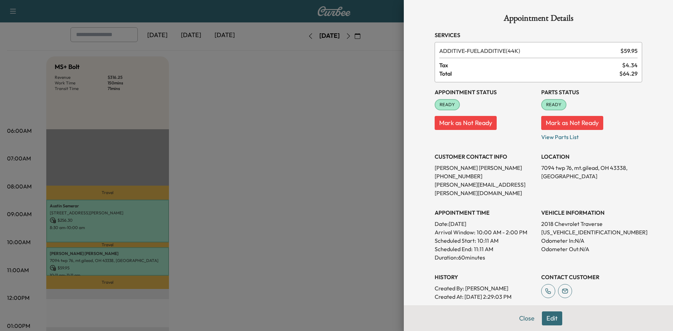
click at [347, 103] on div at bounding box center [336, 165] width 673 height 331
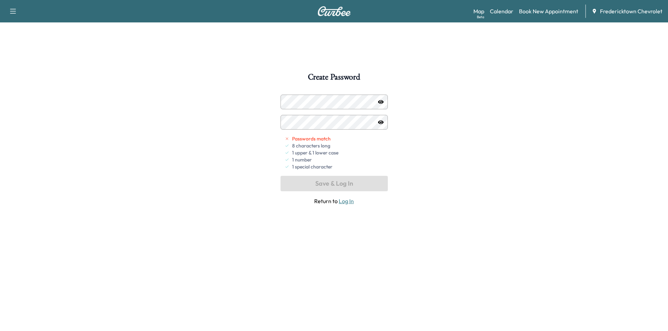
click at [234, 155] on div "Create Password Passwords match 8 characters long 1 upper & 1 lower case 1 numb…" at bounding box center [334, 238] width 668 height 331
click at [377, 123] on div at bounding box center [380, 122] width 8 height 8
click at [381, 123] on icon "button" at bounding box center [381, 122] width 6 height 6
click at [352, 185] on div "Passwords match 8 characters long 1 upper & 1 lower case 1 number 1 special cha…" at bounding box center [333, 150] width 107 height 111
click at [290, 100] on div at bounding box center [287, 102] width 8 height 8
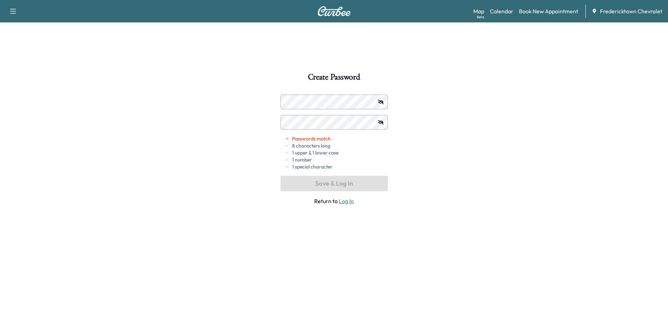
click at [290, 101] on div at bounding box center [287, 102] width 8 height 8
click at [289, 102] on div at bounding box center [287, 102] width 8 height 8
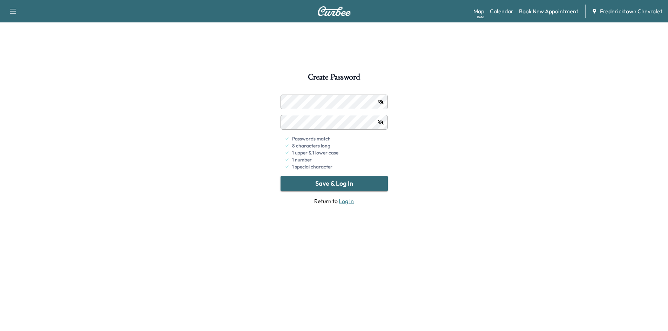
click at [242, 100] on div "Create Password Passwords match 8 characters long 1 upper & 1 lower case 1 numb…" at bounding box center [334, 238] width 668 height 331
click at [366, 184] on button "Save & Log In" at bounding box center [333, 183] width 107 height 15
